Goal: Transaction & Acquisition: Purchase product/service

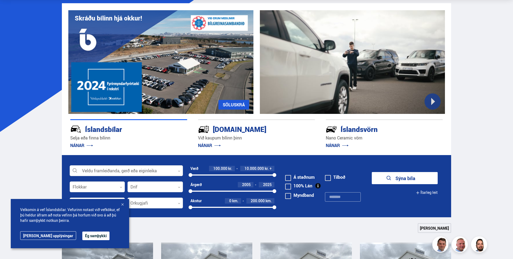
click at [82, 234] on button "Ég samþykki" at bounding box center [95, 235] width 27 height 9
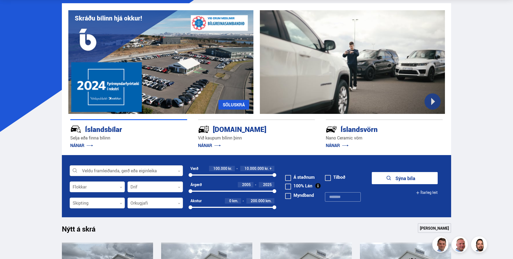
click at [105, 172] on div at bounding box center [126, 170] width 113 height 11
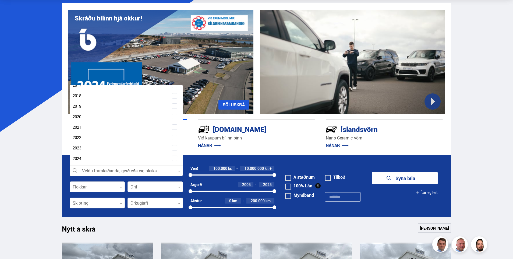
scroll to position [968, 0]
click at [293, 137] on p "Við kaupum bílinn þinn" at bounding box center [256, 138] width 117 height 6
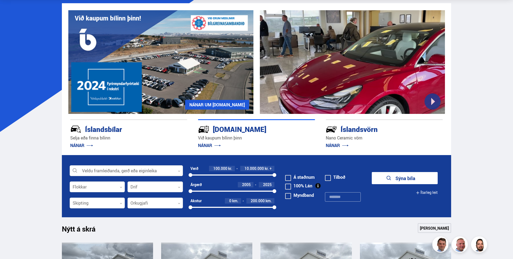
click at [293, 137] on p "Við kaupum bílinn þinn" at bounding box center [256, 138] width 117 height 6
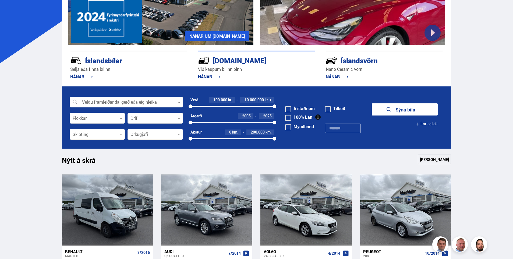
scroll to position [108, 0]
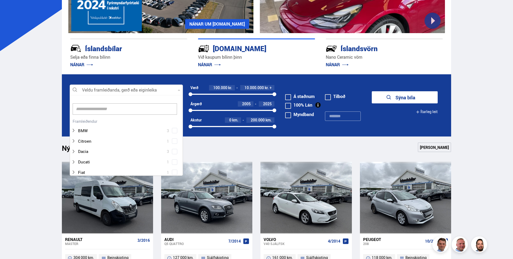
click at [178, 89] on icon at bounding box center [179, 90] width 2 height 2
click at [180, 154] on div "Citroen 1" at bounding box center [126, 151] width 113 height 10
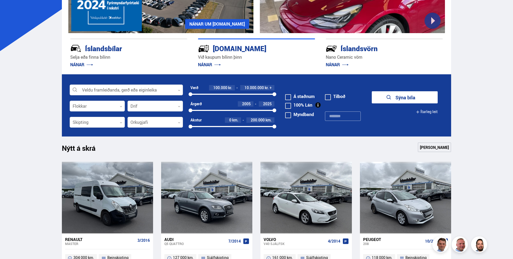
click at [297, 84] on form "Veldu framleiðanda, gerð eða eiginleika 0 Flokkar 0 Drif 0 Verð 100.000 kr. 10.…" at bounding box center [256, 105] width 389 height 62
click at [225, 48] on div "[DOMAIN_NAME]" at bounding box center [247, 47] width 98 height 9
click at [208, 64] on link "NÁNAR" at bounding box center [209, 65] width 23 height 6
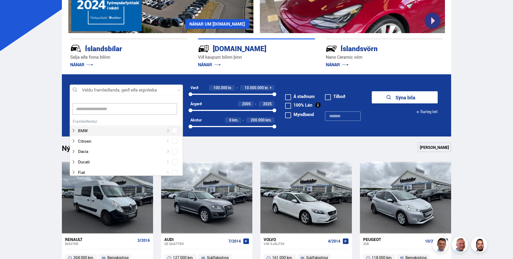
click at [95, 89] on div at bounding box center [126, 90] width 113 height 11
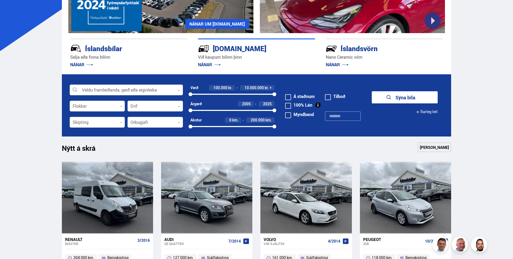
click at [95, 88] on div at bounding box center [126, 90] width 113 height 11
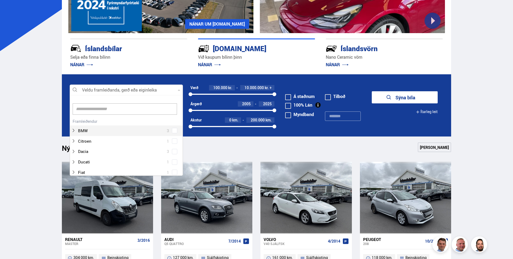
click at [94, 87] on div at bounding box center [126, 90] width 113 height 11
drag, startPoint x: 83, startPoint y: 109, endPoint x: 83, endPoint y: 112, distance: 3.0
click at [83, 109] on input at bounding box center [125, 108] width 104 height 11
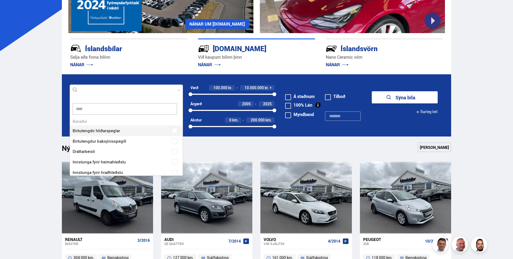
type input "*****"
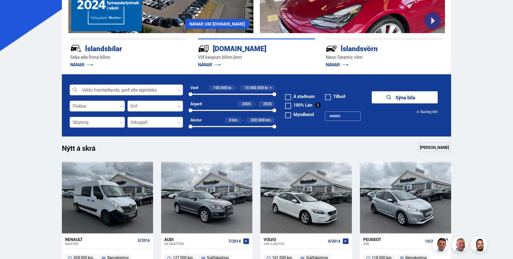
click at [147, 56] on p "Selja eða finna bílinn" at bounding box center [128, 57] width 117 height 6
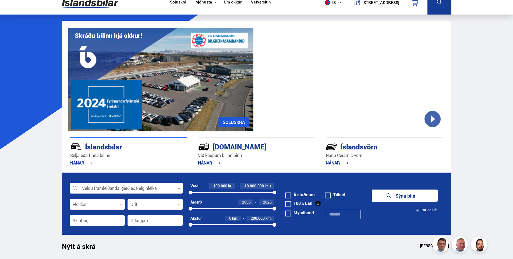
scroll to position [0, 0]
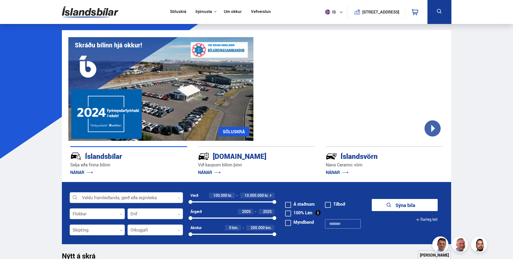
click at [82, 172] on link "NÁNAR" at bounding box center [81, 172] width 23 height 6
click at [92, 171] on link "NÁNAR" at bounding box center [81, 172] width 23 height 6
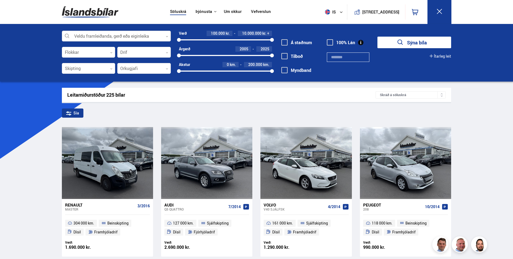
click at [166, 36] on icon at bounding box center [167, 36] width 2 height 2
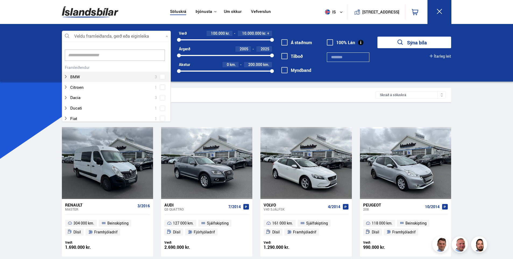
click at [90, 54] on input at bounding box center [115, 54] width 100 height 11
type input "*****"
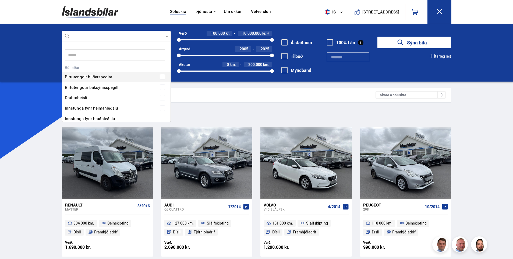
scroll to position [57, 109]
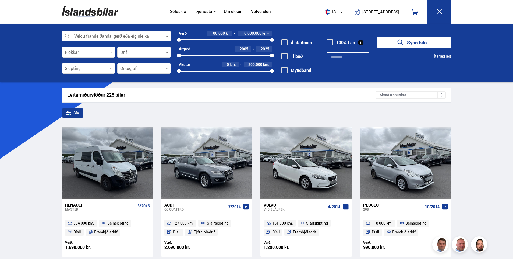
click at [41, 53] on div "Veldu framleiðanda, gerð eða eiginleika 0 Flokkar 0 Drif 0 Skipting 0 Orkugjafi…" at bounding box center [256, 53] width 513 height 58
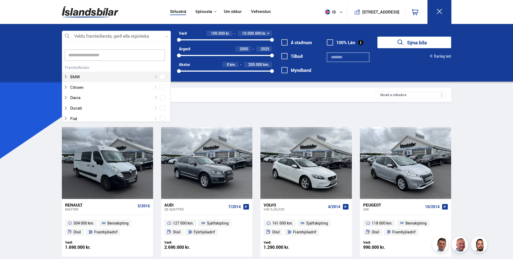
click at [166, 36] on icon at bounding box center [167, 36] width 2 height 2
click at [78, 76] on div at bounding box center [110, 77] width 95 height 8
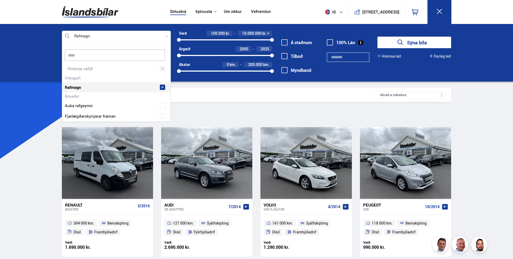
click at [162, 77] on div "Rafmagn" at bounding box center [116, 83] width 108 height 19
type input "****"
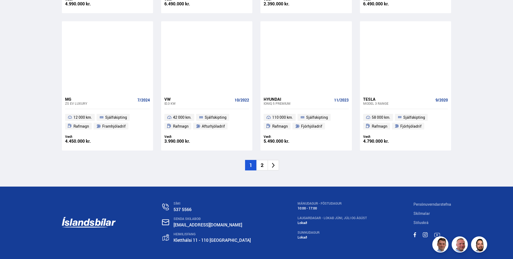
scroll to position [806, 0]
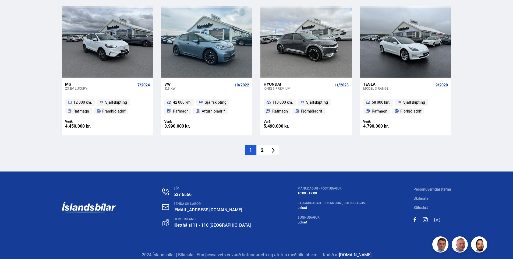
click at [264, 149] on li "2" at bounding box center [261, 150] width 11 height 10
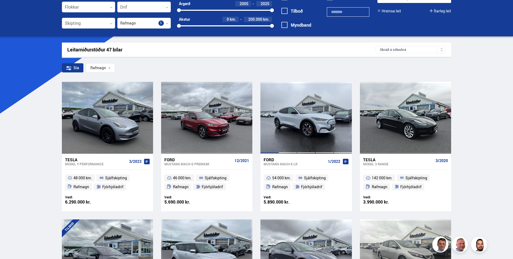
scroll to position [0, 0]
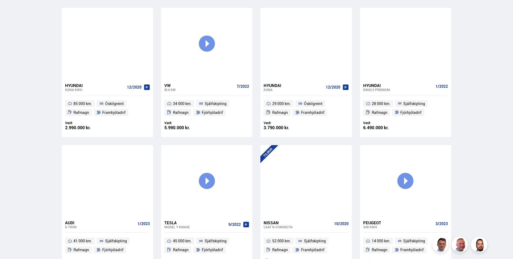
scroll to position [269, 0]
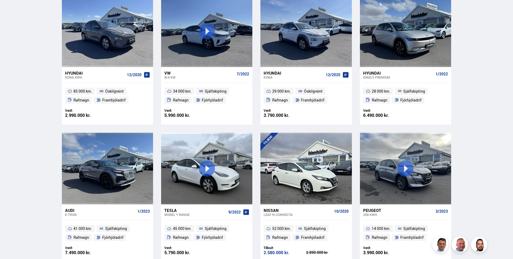
click at [173, 209] on div "Tesla" at bounding box center [195, 210] width 62 height 5
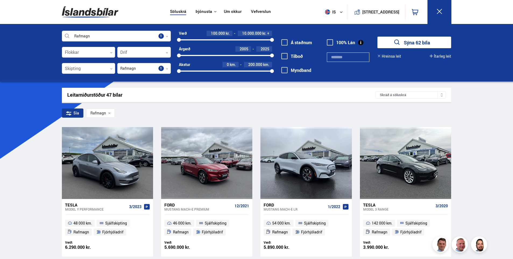
click at [112, 52] on icon at bounding box center [111, 52] width 2 height 2
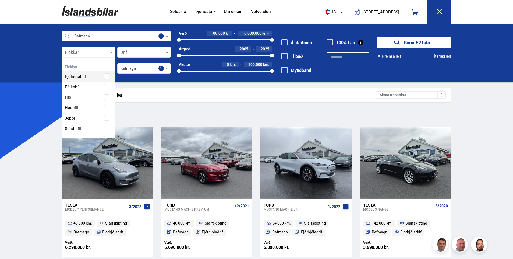
scroll to position [80, 51]
click at [112, 52] on icon at bounding box center [111, 52] width 2 height 2
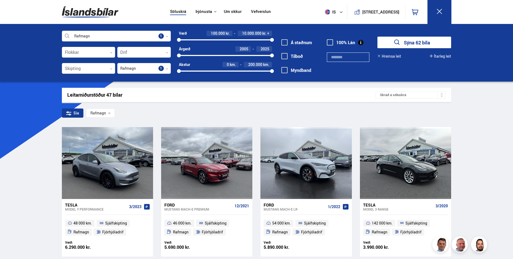
click at [30, 52] on div "Rafmagn Veldu framleiðanda, gerð eða eiginleika 1 Flokkar 0 Drif 0 Skipting 0 R…" at bounding box center [256, 53] width 513 height 58
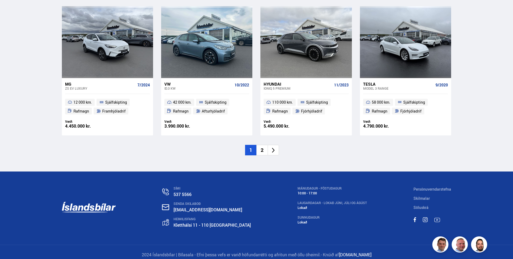
scroll to position [780, 0]
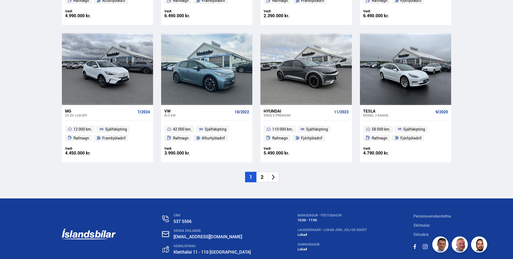
click at [260, 176] on li "2" at bounding box center [261, 177] width 11 height 10
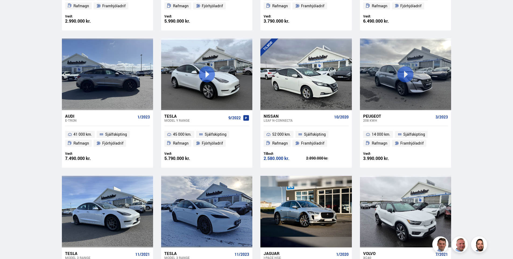
scroll to position [376, 0]
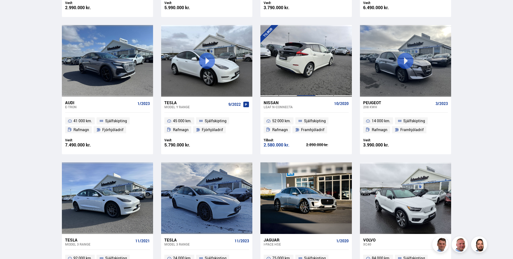
click at [308, 75] on div at bounding box center [306, 61] width 18 height 72
